Goal: Transaction & Acquisition: Purchase product/service

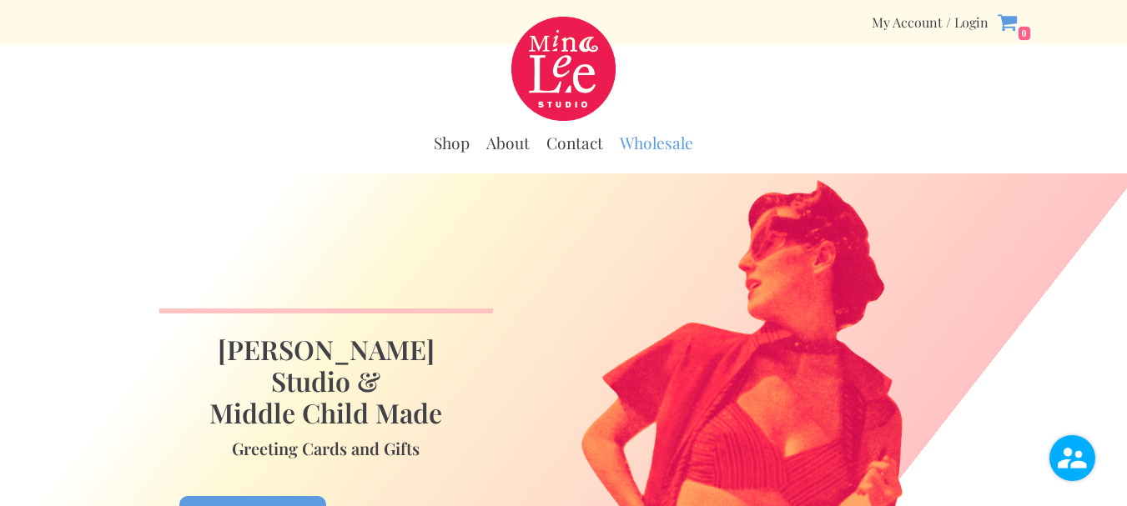
click at [653, 151] on link "Wholesale" at bounding box center [656, 143] width 73 height 21
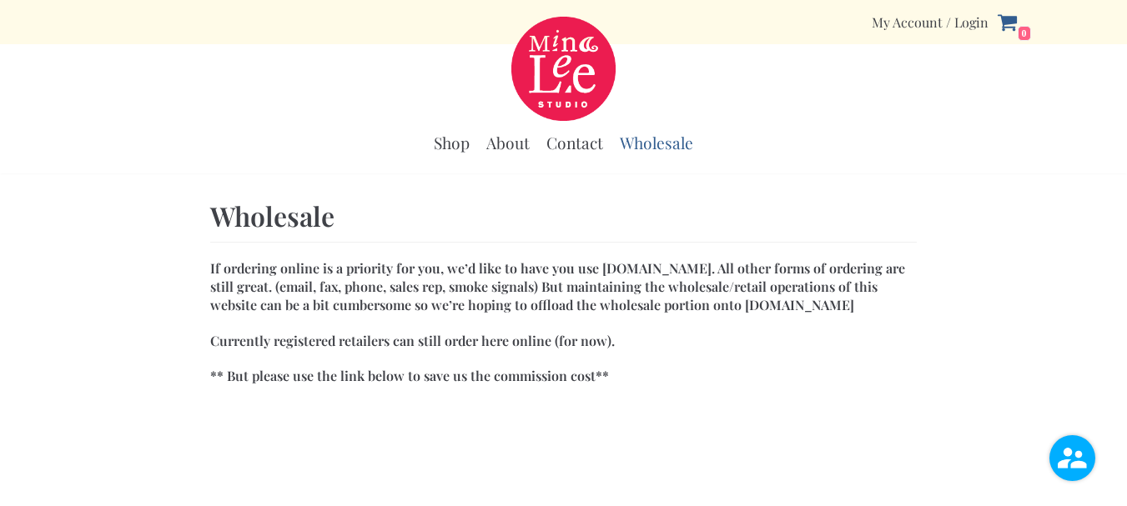
click at [1010, 22] on icon at bounding box center [1006, 23] width 19 height 17
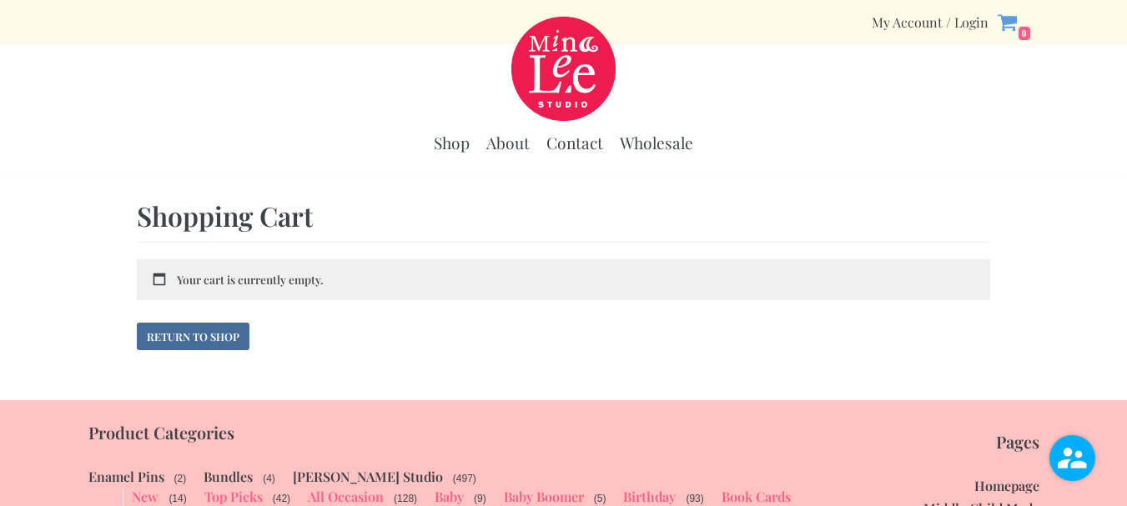
click at [239, 342] on link "Return to shop" at bounding box center [193, 337] width 113 height 28
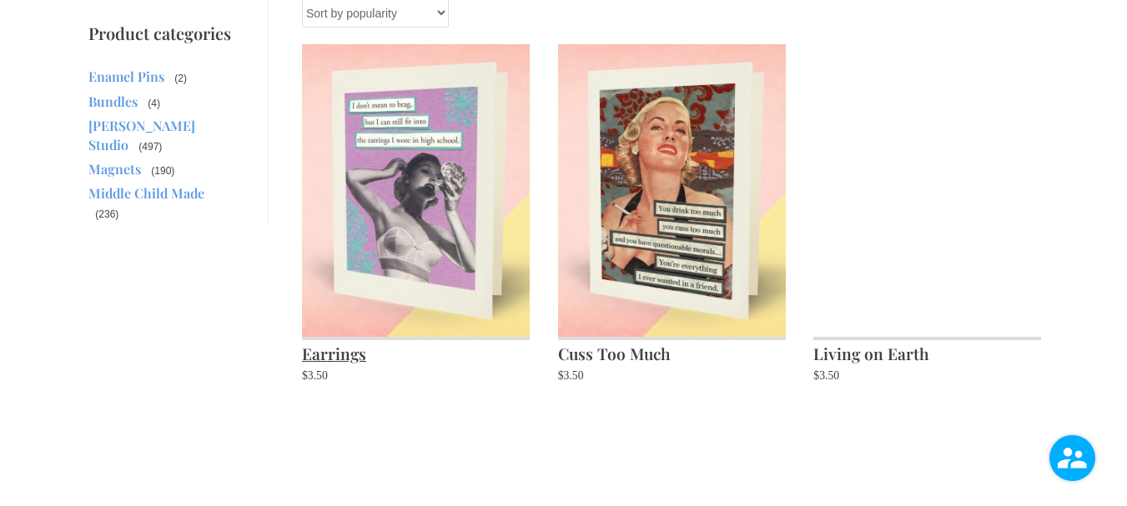
scroll to position [250, 0]
